Goal: Information Seeking & Learning: Find specific fact

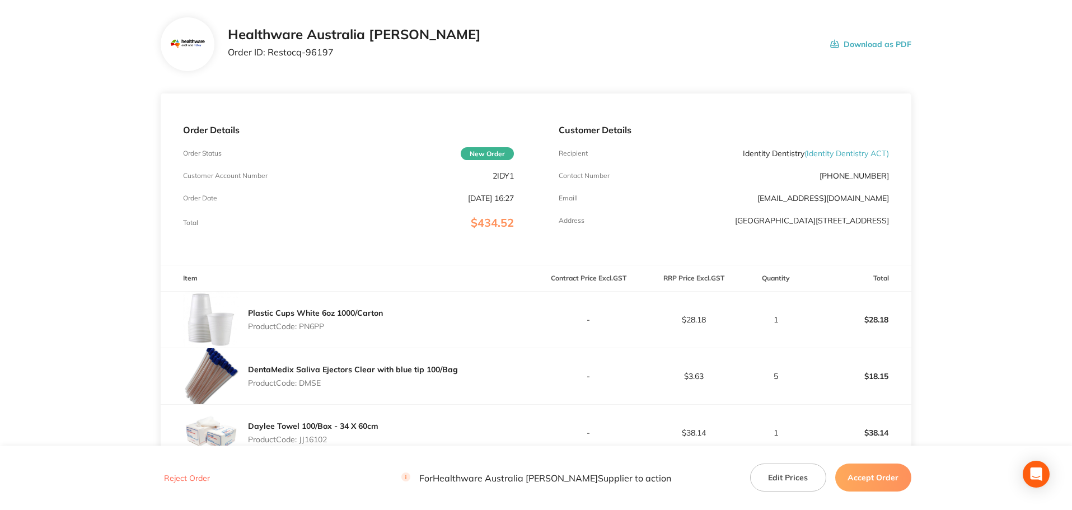
scroll to position [56, 0]
drag, startPoint x: 869, startPoint y: 151, endPoint x: 809, endPoint y: 151, distance: 60.5
click at [809, 151] on span "( Identity Dentistry ACT )" at bounding box center [847, 152] width 85 height 10
copy span "dentity Dentistry"
drag, startPoint x: 326, startPoint y: 324, endPoint x: 303, endPoint y: 324, distance: 23.5
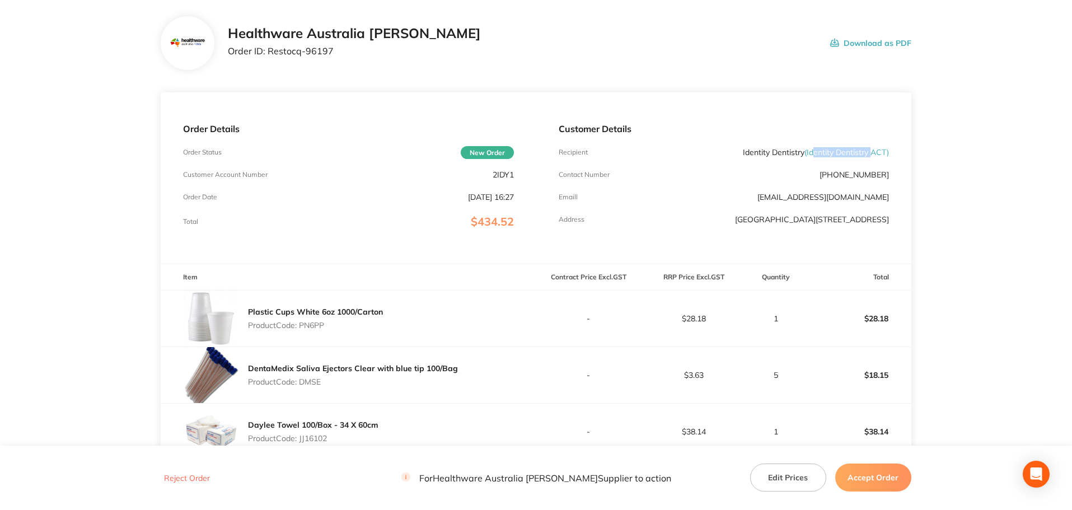
click at [303, 324] on p "Product Code: PN6PP" at bounding box center [315, 325] width 135 height 9
copy p "PN6PP"
drag, startPoint x: 323, startPoint y: 382, endPoint x: 303, endPoint y: 381, distance: 19.1
click at [303, 381] on p "Product Code: DMSE" at bounding box center [353, 381] width 210 height 9
copy p "DMSE"
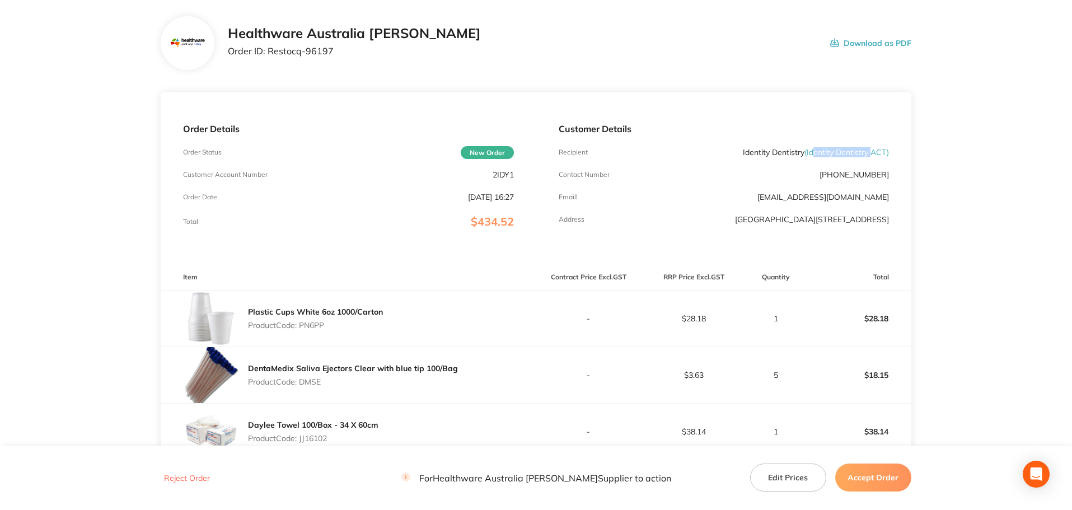
drag, startPoint x: 329, startPoint y: 440, endPoint x: 301, endPoint y: 440, distance: 28.6
click at [301, 440] on p "Product Code: JJ16102" at bounding box center [313, 438] width 130 height 9
copy p "JJ16102"
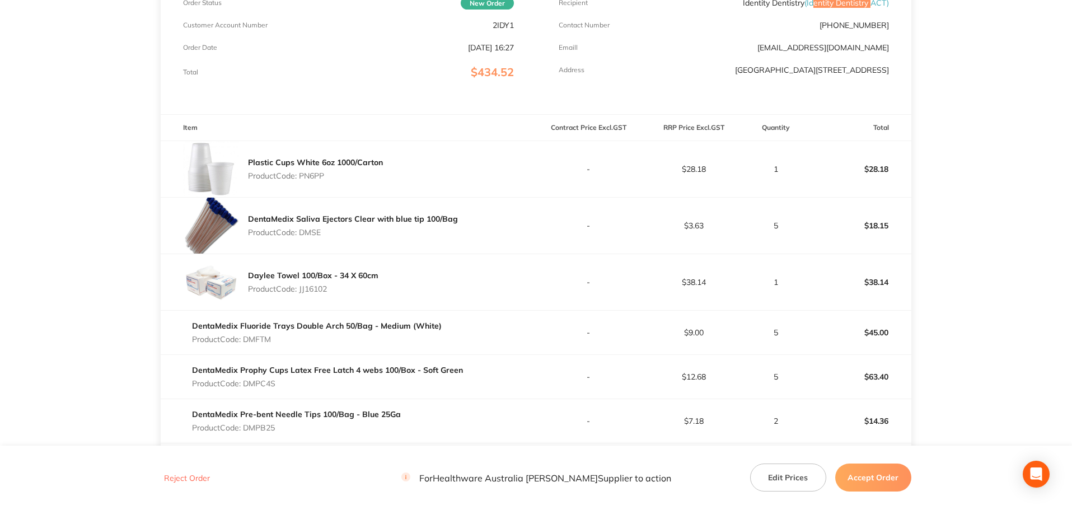
scroll to position [336, 0]
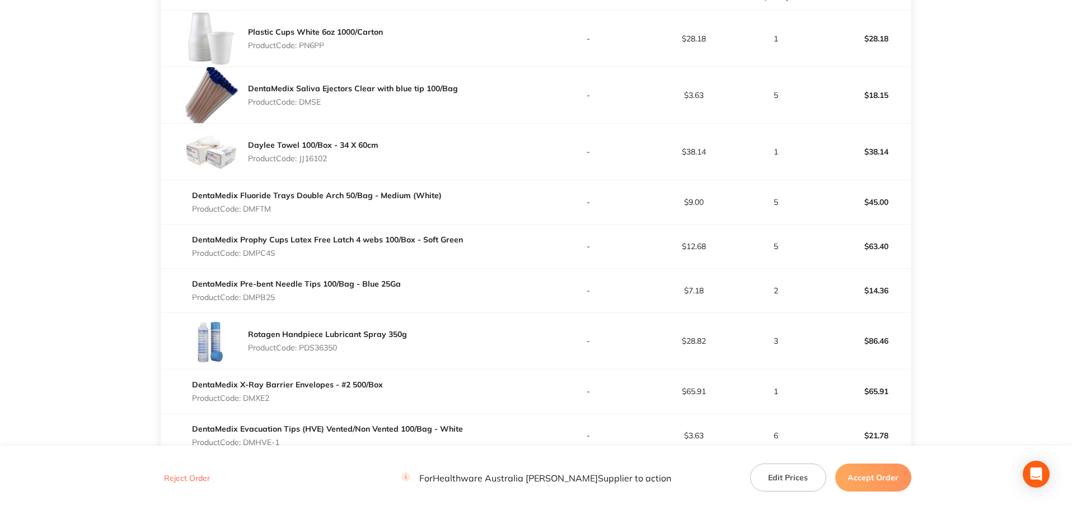
drag, startPoint x: 273, startPoint y: 211, endPoint x: 245, endPoint y: 208, distance: 27.5
click at [245, 208] on p "Product Code: DMFTM" at bounding box center [317, 208] width 250 height 9
copy p "DMFTM"
drag, startPoint x: 282, startPoint y: 254, endPoint x: 247, endPoint y: 250, distance: 35.5
click at [247, 250] on p "Product Code: DMPC4S" at bounding box center [327, 253] width 271 height 9
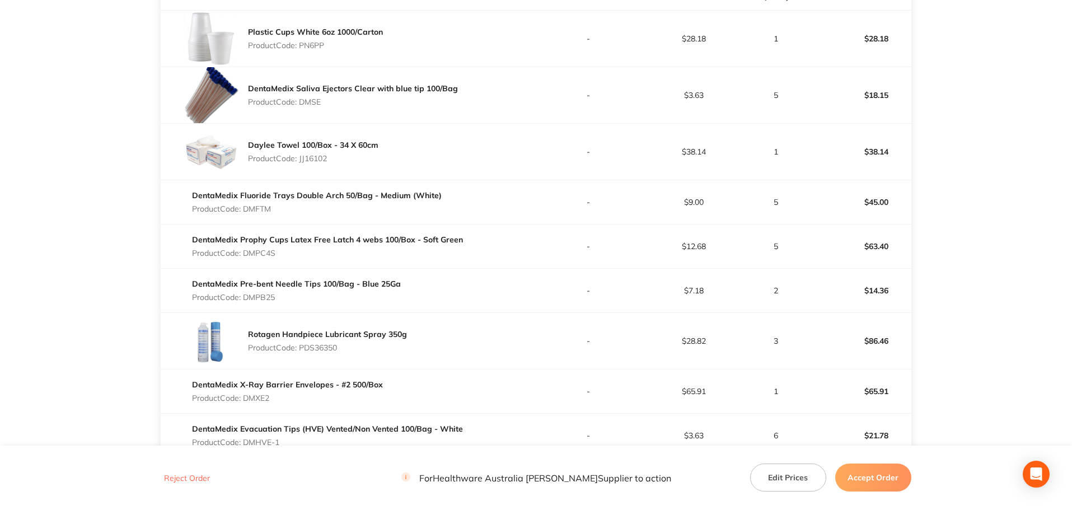
copy p "DMPC4S"
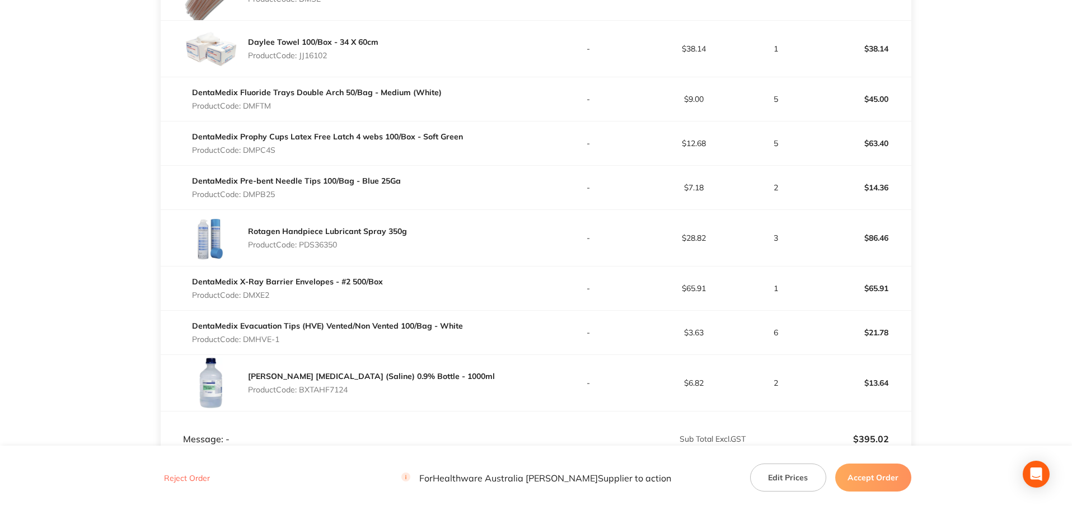
scroll to position [448, 0]
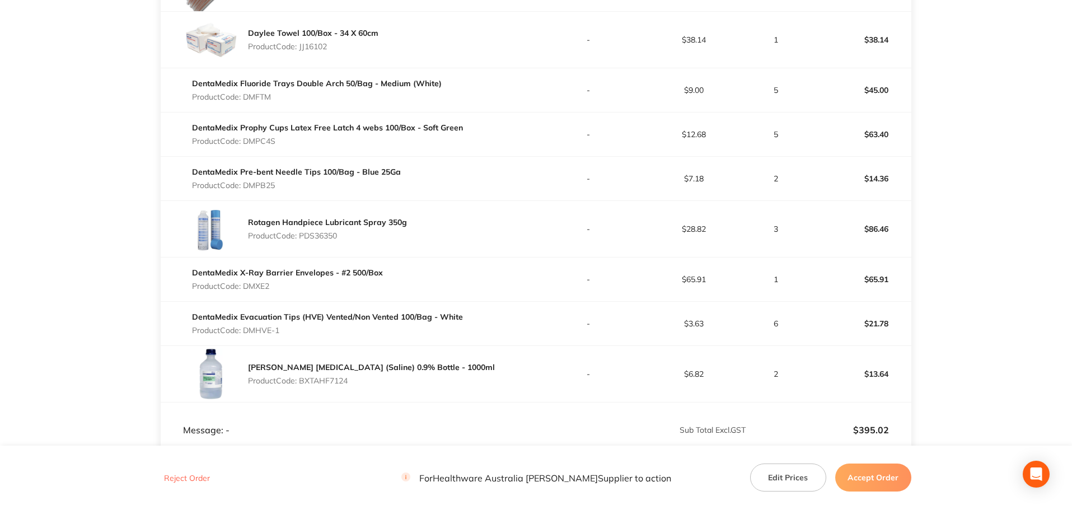
drag, startPoint x: 282, startPoint y: 184, endPoint x: 247, endPoint y: 183, distance: 34.2
click at [247, 183] on p "Product Code: DMPB25" at bounding box center [296, 185] width 209 height 9
copy p "DMPB25"
drag, startPoint x: 350, startPoint y: 235, endPoint x: 301, endPoint y: 232, distance: 48.8
click at [301, 232] on p "Product Code: PDS36350" at bounding box center [327, 235] width 159 height 9
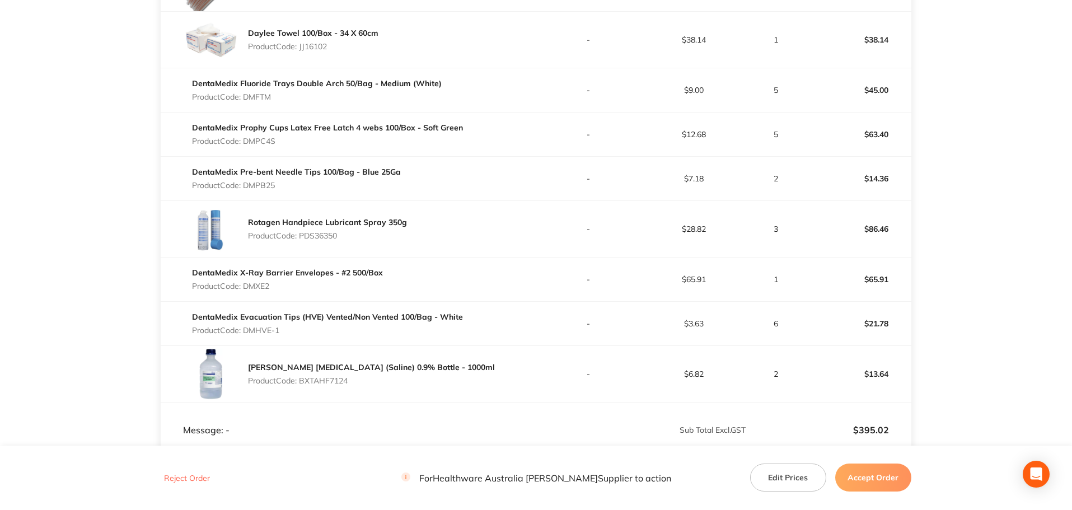
copy p "PDS36350"
drag, startPoint x: 278, startPoint y: 287, endPoint x: 246, endPoint y: 286, distance: 32.5
click at [246, 286] on p "Product Code: DMXE2" at bounding box center [287, 286] width 191 height 9
copy p "DMXE2"
drag, startPoint x: 282, startPoint y: 330, endPoint x: 247, endPoint y: 326, distance: 35.5
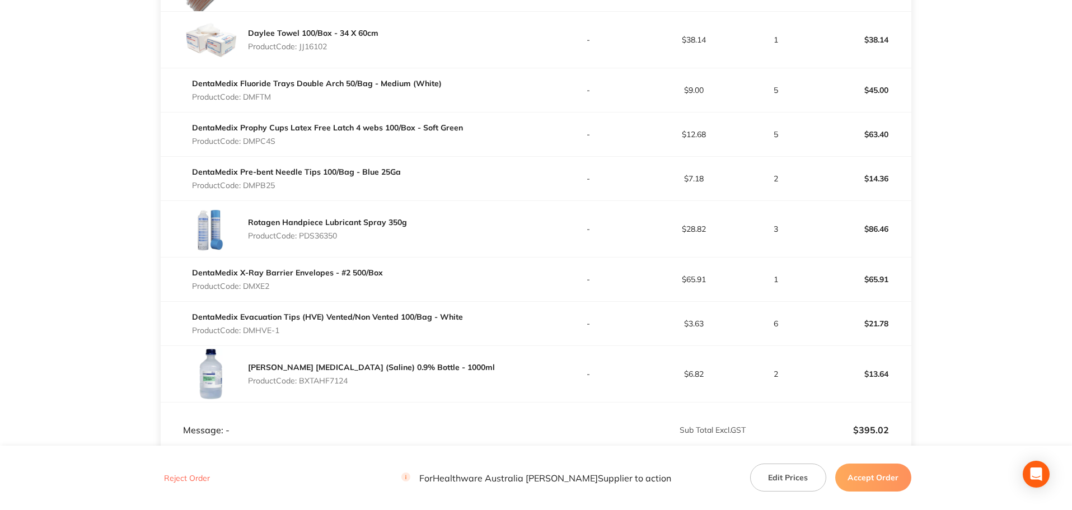
click at [247, 326] on p "Product Code: DMHVE-1" at bounding box center [327, 330] width 271 height 9
copy p "DMHVE-1"
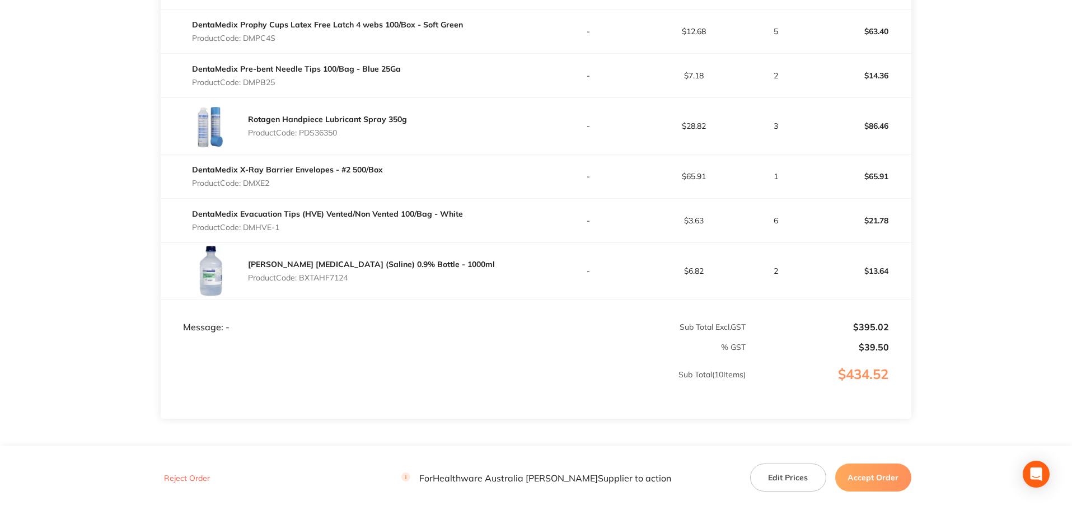
scroll to position [504, 0]
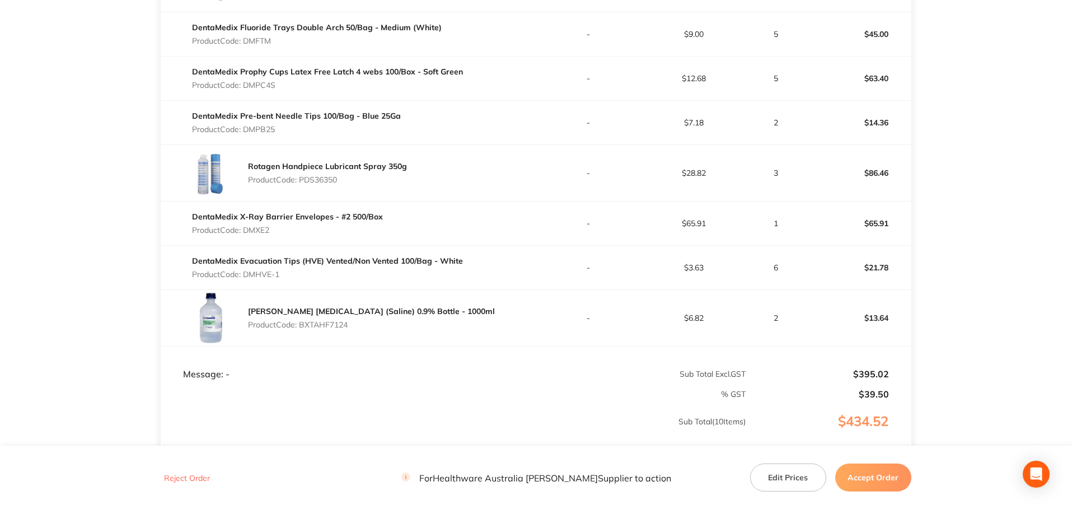
drag, startPoint x: 353, startPoint y: 326, endPoint x: 301, endPoint y: 324, distance: 51.6
click at [301, 324] on p "Product Code: BXTAHF7124" at bounding box center [371, 324] width 247 height 9
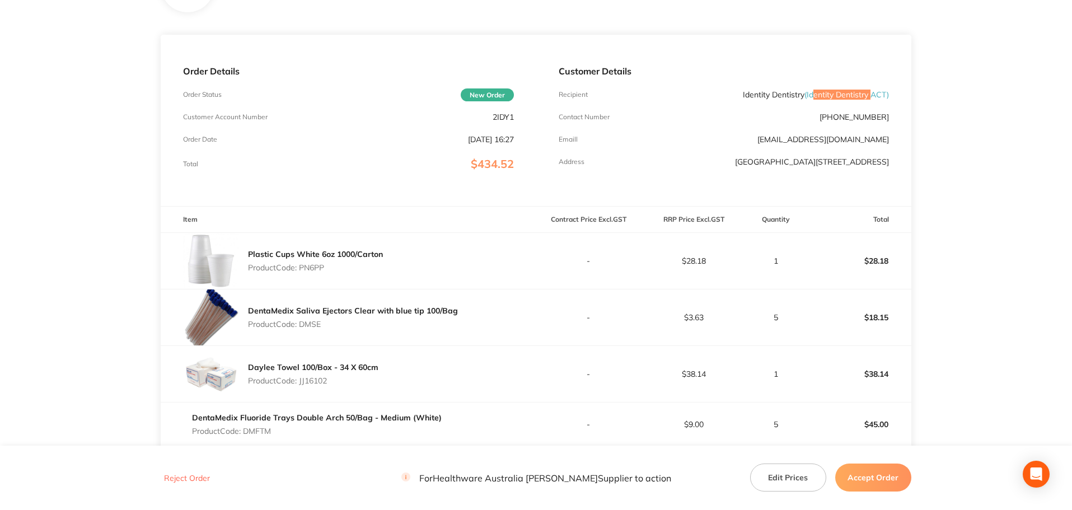
scroll to position [110, 0]
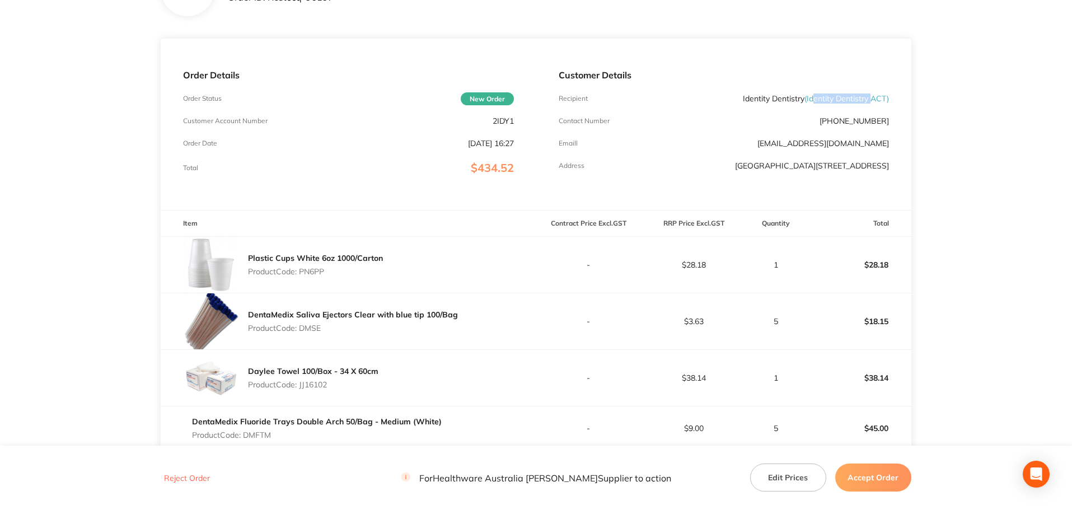
drag, startPoint x: 336, startPoint y: 274, endPoint x: 302, endPoint y: 273, distance: 34.2
click at [302, 273] on p "Product Code: PN6PP" at bounding box center [315, 271] width 135 height 9
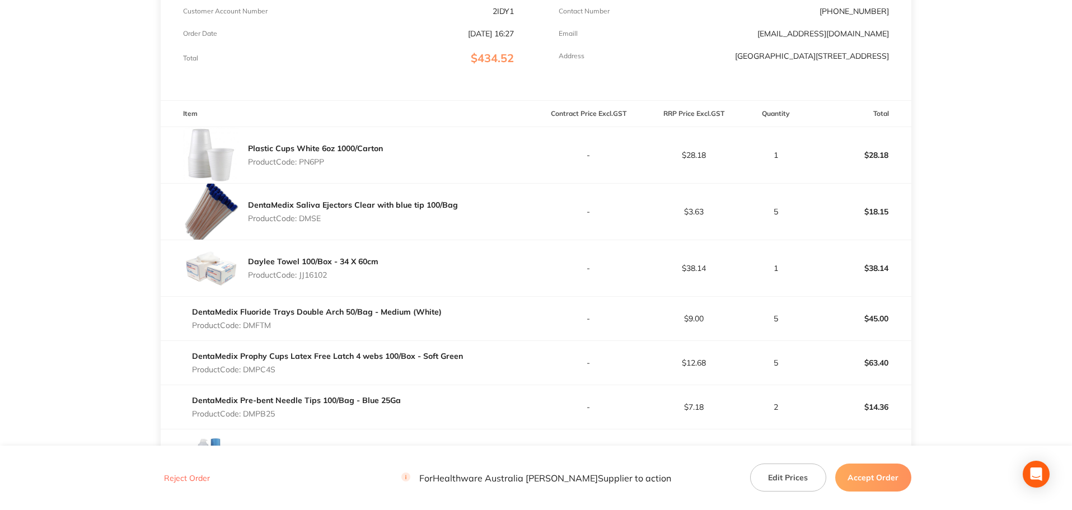
scroll to position [224, 0]
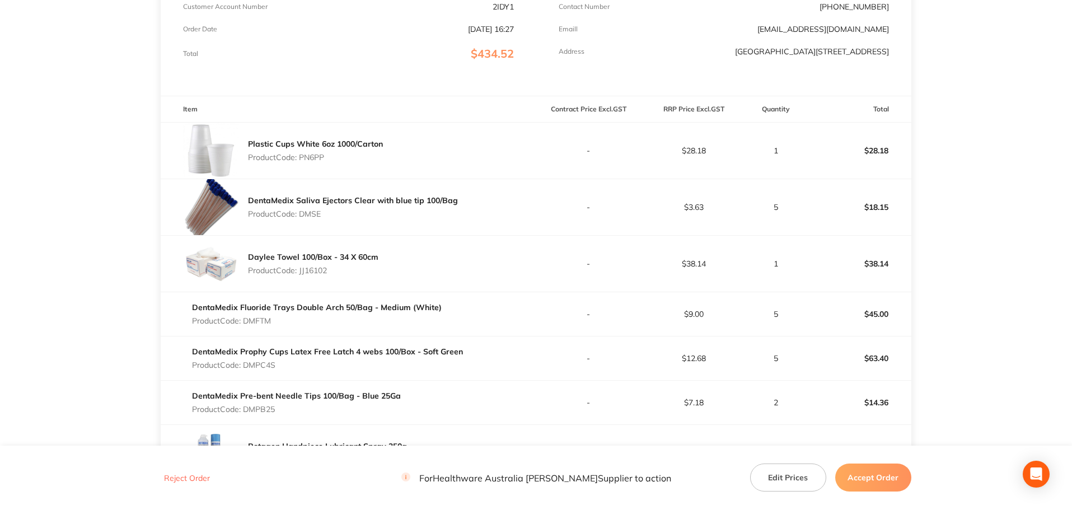
drag, startPoint x: 329, startPoint y: 215, endPoint x: 303, endPoint y: 215, distance: 25.8
click at [303, 215] on p "Product Code: DMSE" at bounding box center [353, 213] width 210 height 9
click at [319, 211] on p "Product Code: DMSE" at bounding box center [353, 213] width 210 height 9
drag, startPoint x: 325, startPoint y: 211, endPoint x: 300, endPoint y: 213, distance: 25.3
click at [300, 213] on p "Product Code: DMSE" at bounding box center [353, 213] width 210 height 9
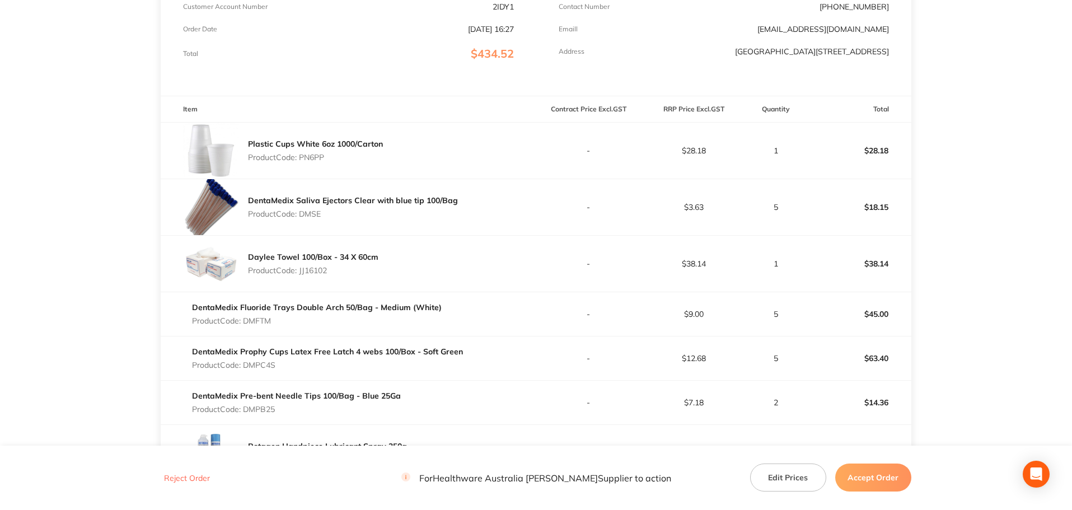
click at [330, 272] on p "Product Code: JJ16102" at bounding box center [313, 270] width 130 height 9
drag, startPoint x: 334, startPoint y: 273, endPoint x: 301, endPoint y: 275, distance: 33.7
click at [301, 275] on div "Daylee Towel 100/Box - 34 X 60cm Product Code: JJ16102" at bounding box center [313, 263] width 130 height 31
drag, startPoint x: 274, startPoint y: 321, endPoint x: 245, endPoint y: 319, distance: 29.8
click at [245, 319] on p "Product Code: DMFTM" at bounding box center [317, 320] width 250 height 9
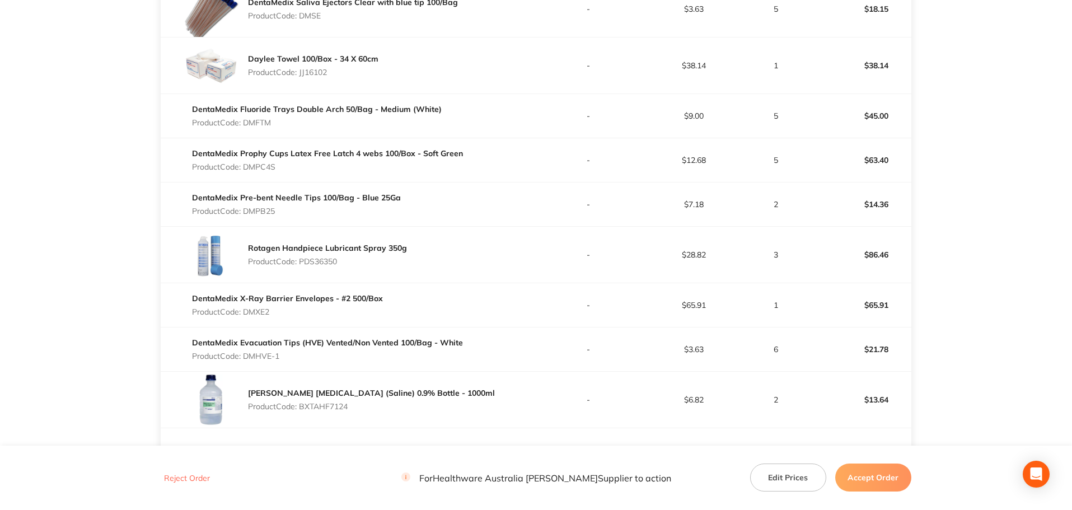
scroll to position [448, 0]
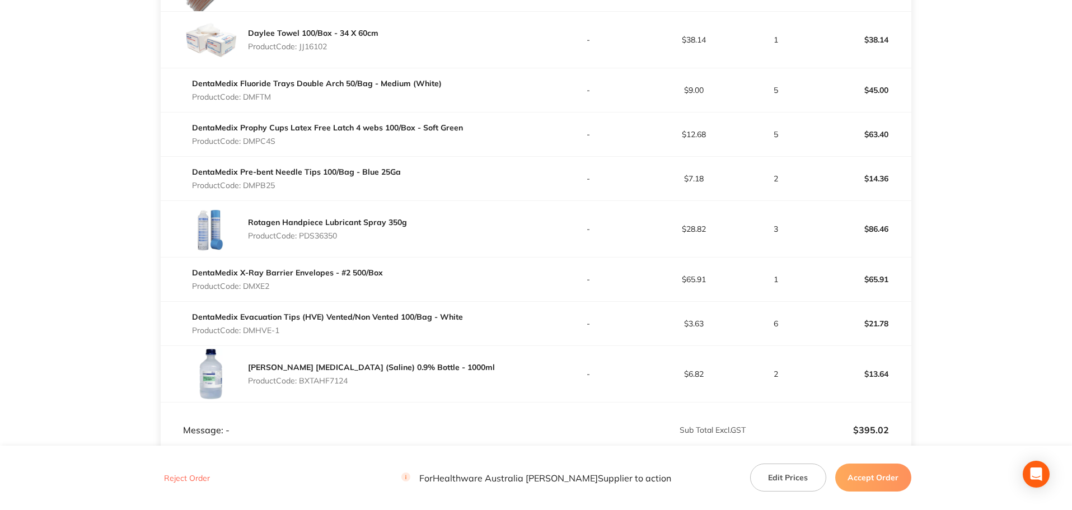
drag, startPoint x: 278, startPoint y: 138, endPoint x: 245, endPoint y: 138, distance: 32.5
click at [245, 138] on p "Product Code: DMPC4S" at bounding box center [327, 141] width 271 height 9
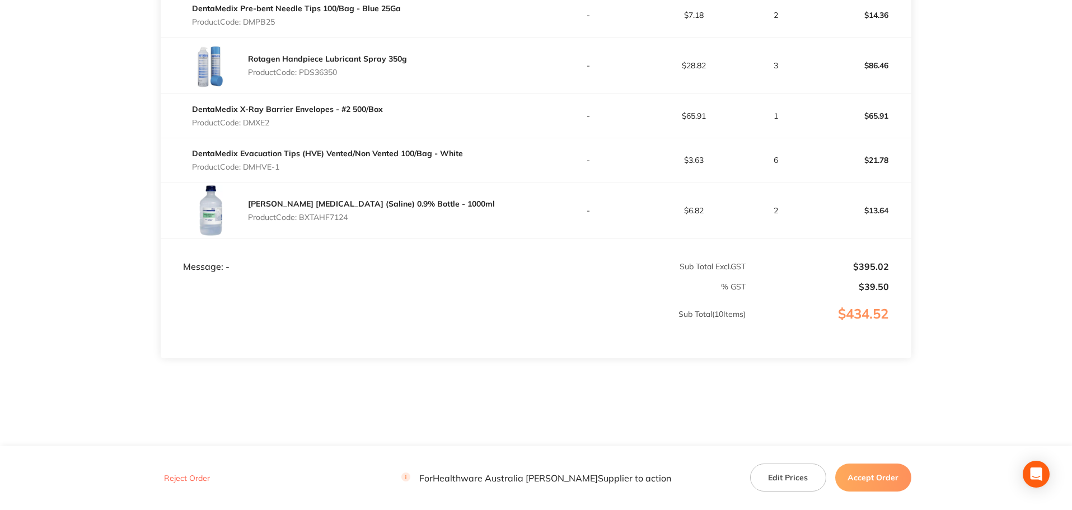
scroll to position [614, 0]
drag, startPoint x: 290, startPoint y: 22, endPoint x: 245, endPoint y: 14, distance: 45.6
click at [245, 14] on div "DentaMedix Pre-bent Needle Tips 100/Bag - Blue 25Ga Product Code: DMPB25" at bounding box center [296, 12] width 209 height 31
drag, startPoint x: 349, startPoint y: 71, endPoint x: 301, endPoint y: 74, distance: 47.7
click at [301, 74] on p "Product Code: PDS36350" at bounding box center [327, 70] width 159 height 9
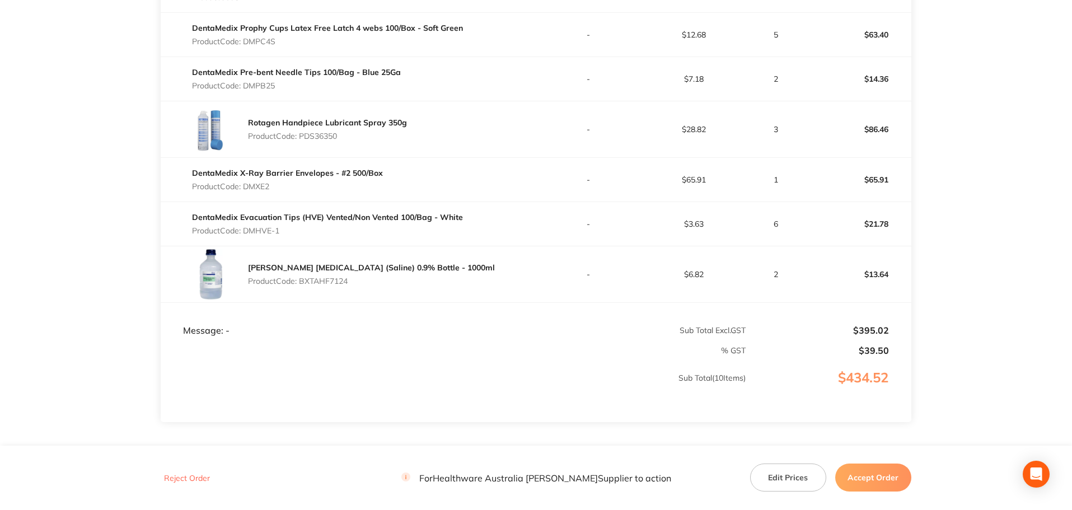
scroll to position [560, 0]
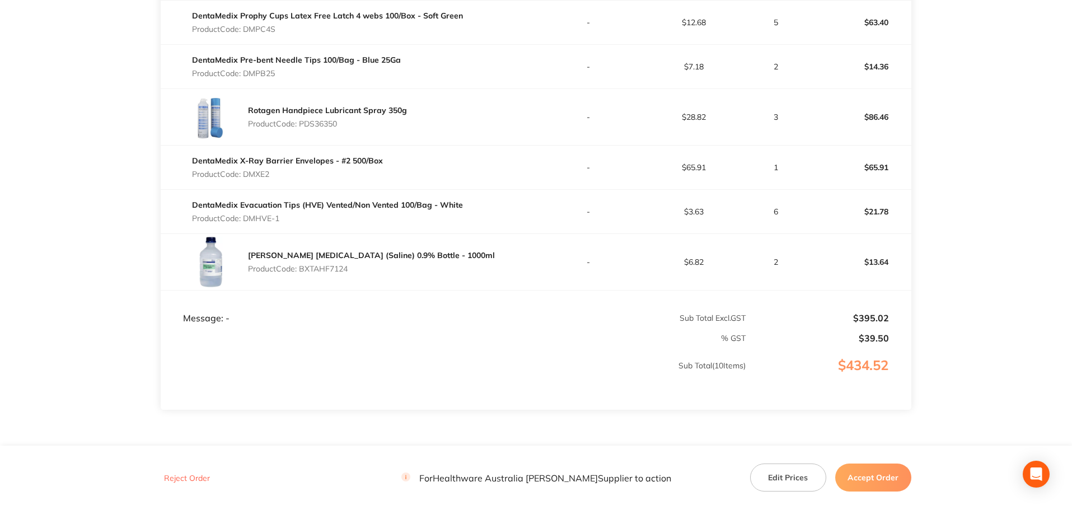
drag, startPoint x: 278, startPoint y: 174, endPoint x: 245, endPoint y: 172, distance: 33.1
click at [245, 172] on p "Product Code: DMXE2" at bounding box center [287, 174] width 191 height 9
